Goal: Task Accomplishment & Management: Use online tool/utility

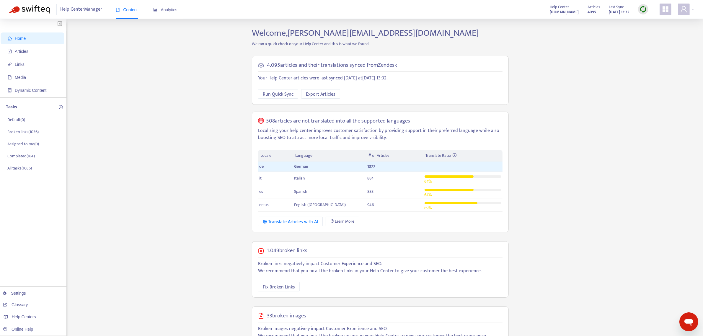
click at [641, 8] on img at bounding box center [642, 9] width 7 height 7
click at [650, 20] on link "Quick Sync" at bounding box center [655, 21] width 25 height 7
drag, startPoint x: 27, startPoint y: 52, endPoint x: 34, endPoint y: 54, distance: 7.9
click at [27, 52] on span "Articles" at bounding box center [22, 51] width 14 height 5
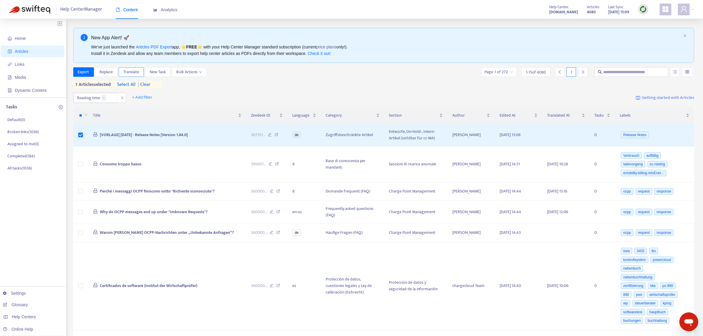
click at [127, 73] on span "Translate" at bounding box center [131, 72] width 16 height 6
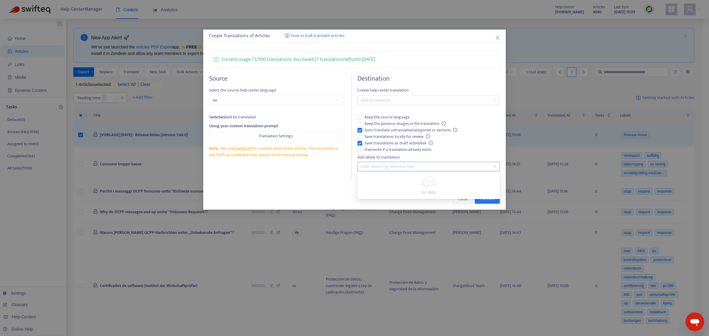
click at [371, 170] on div at bounding box center [425, 166] width 133 height 7
click at [371, 99] on div at bounding box center [425, 100] width 133 height 7
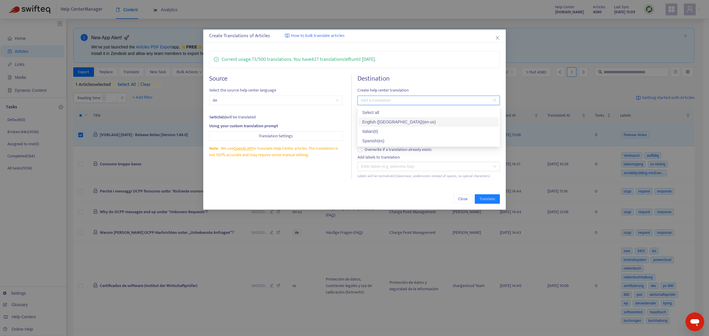
click at [375, 119] on div "English ([GEOGRAPHIC_DATA]) ( en-us )" at bounding box center [428, 122] width 133 height 6
click at [402, 190] on div "Close Translate" at bounding box center [354, 198] width 302 height 21
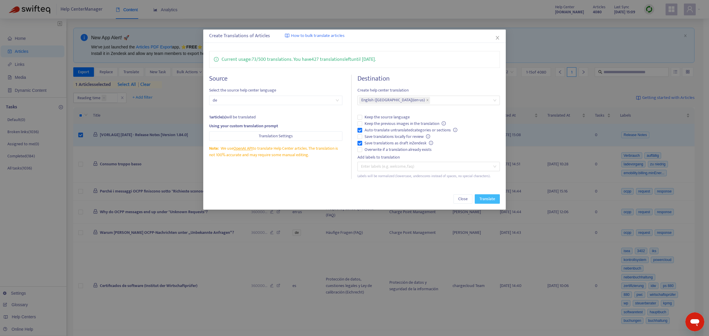
click at [486, 199] on span "Translate" at bounding box center [487, 199] width 16 height 6
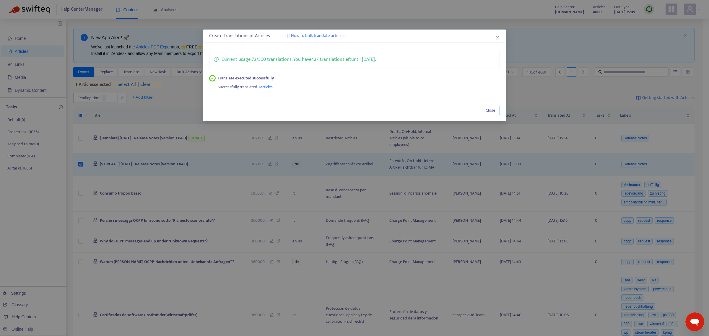
click at [492, 112] on span "Close" at bounding box center [489, 110] width 9 height 6
